Goal: Navigation & Orientation: Find specific page/section

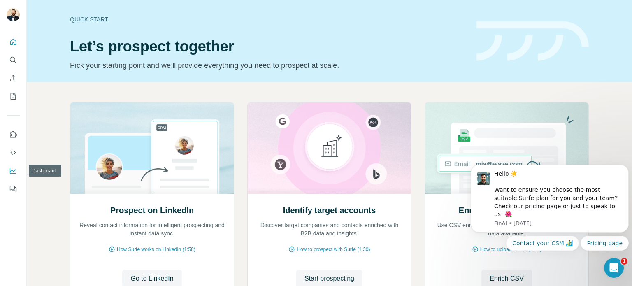
click at [16, 166] on button "Dashboard" at bounding box center [13, 170] width 13 height 15
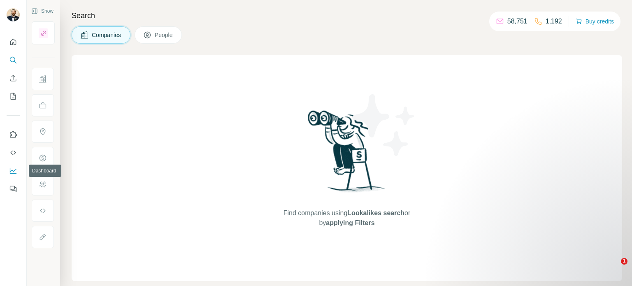
click at [15, 168] on icon "Dashboard" at bounding box center [13, 171] width 8 height 8
